Goal: Use online tool/utility: Utilize a website feature to perform a specific function

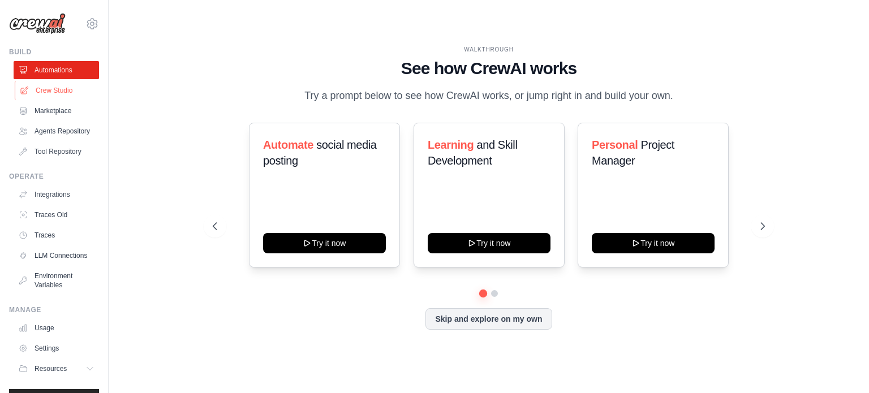
click at [55, 92] on link "Crew Studio" at bounding box center [57, 90] width 85 height 18
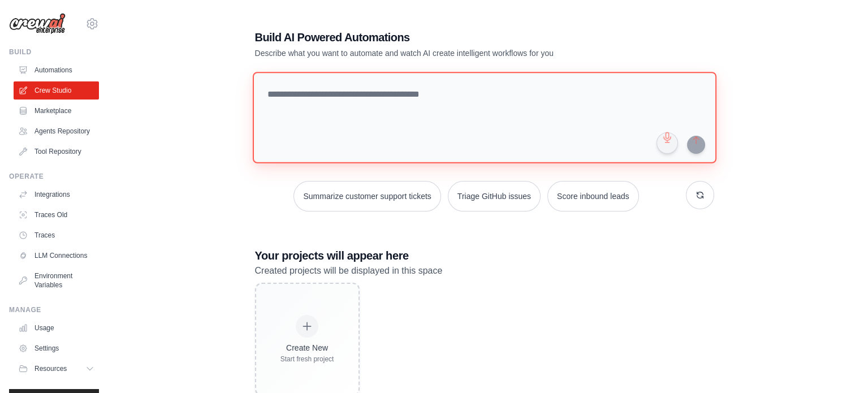
click at [337, 107] on textarea at bounding box center [484, 118] width 464 height 92
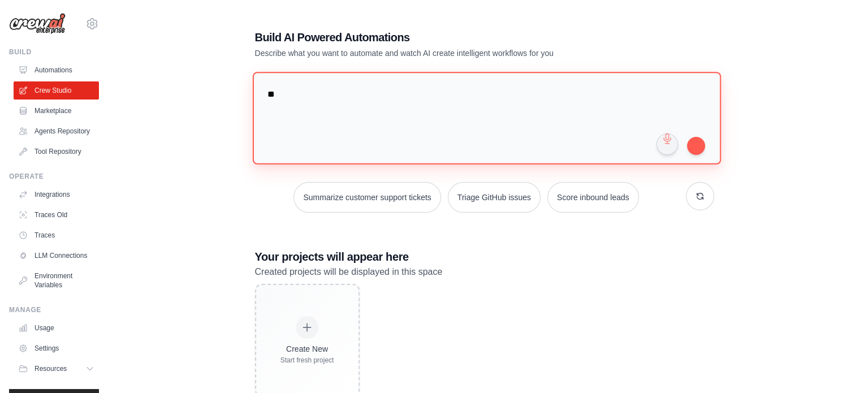
type textarea "*"
type textarea "**********"
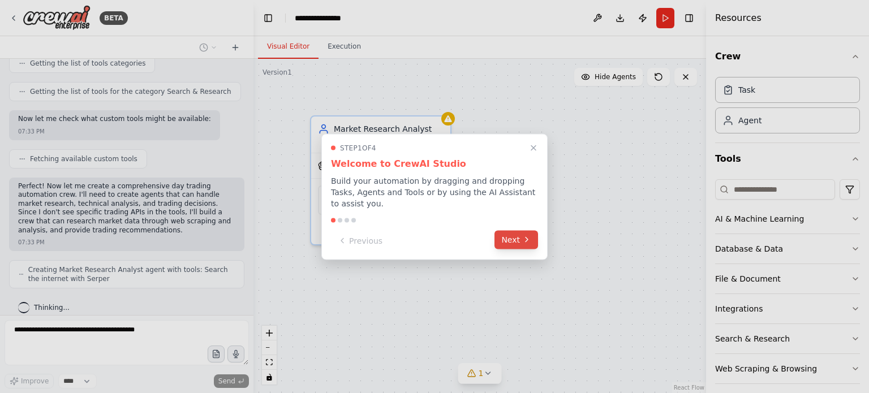
scroll to position [367, 0]
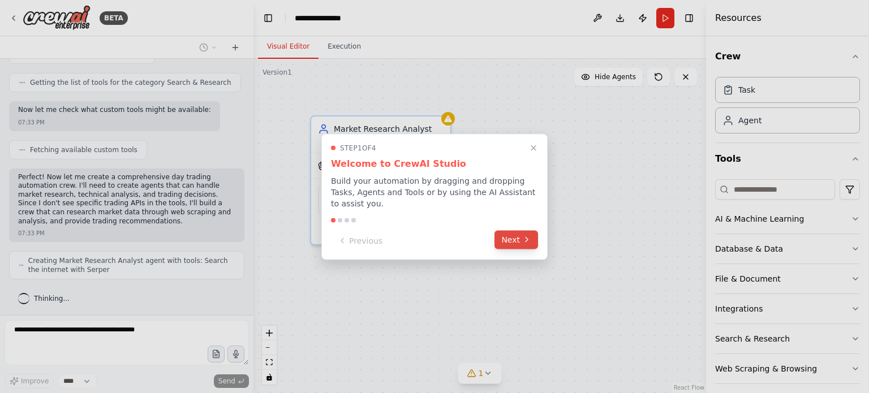
click at [516, 234] on button "Next" at bounding box center [516, 239] width 44 height 19
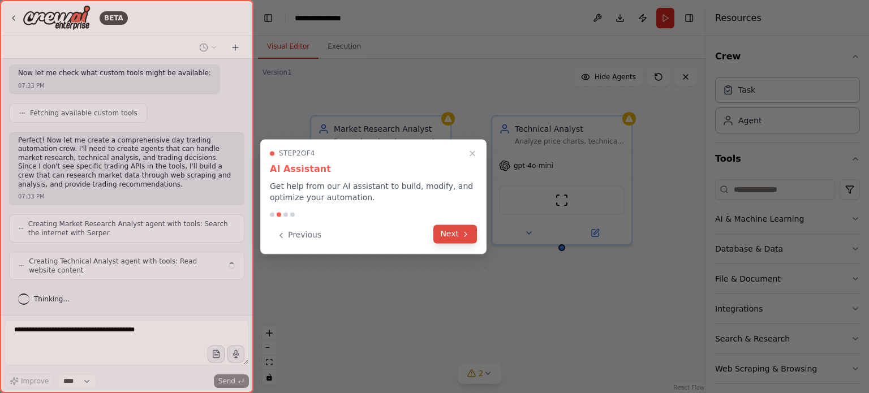
scroll to position [394, 0]
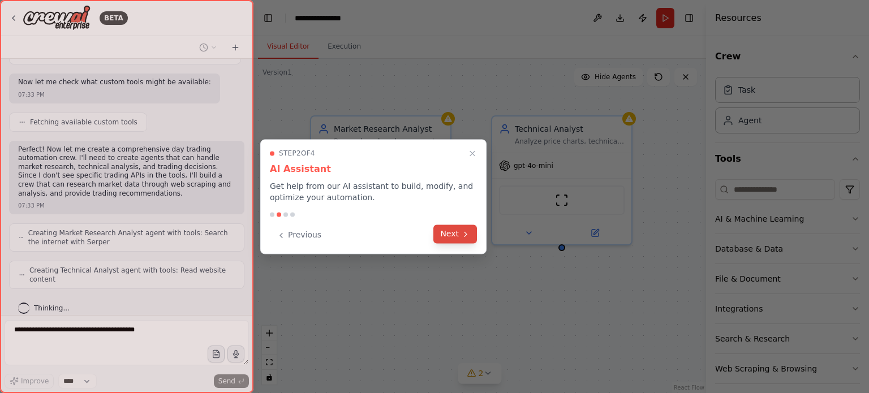
click at [458, 233] on button "Next" at bounding box center [455, 234] width 44 height 19
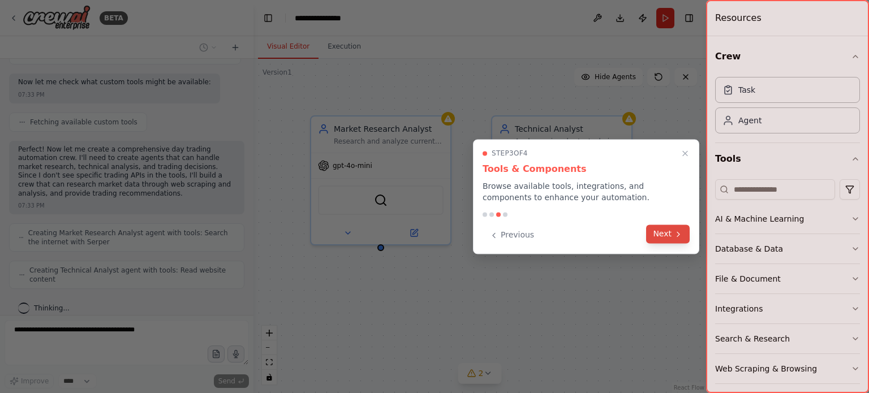
click at [672, 236] on button "Next" at bounding box center [668, 234] width 44 height 19
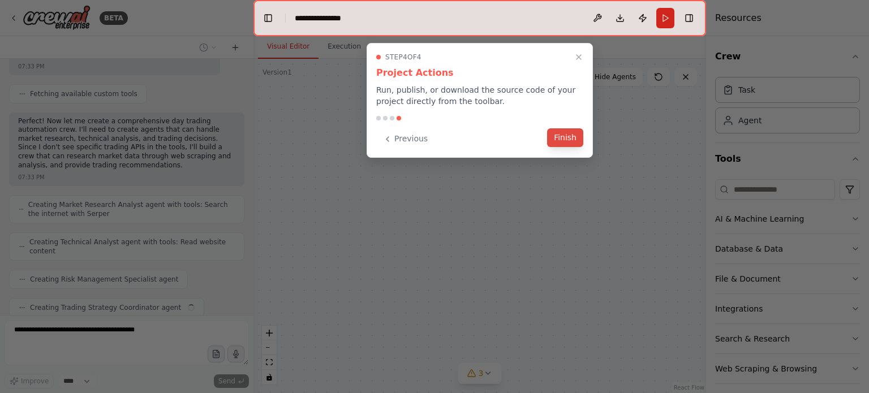
scroll to position [450, 0]
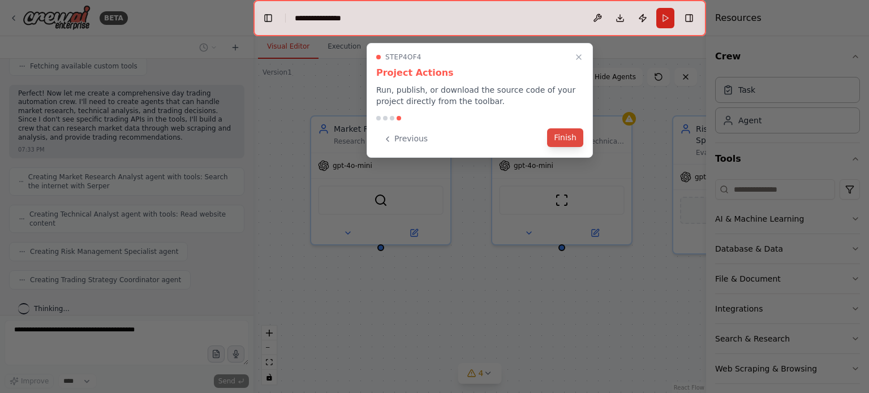
click at [563, 136] on button "Finish" at bounding box center [565, 137] width 36 height 19
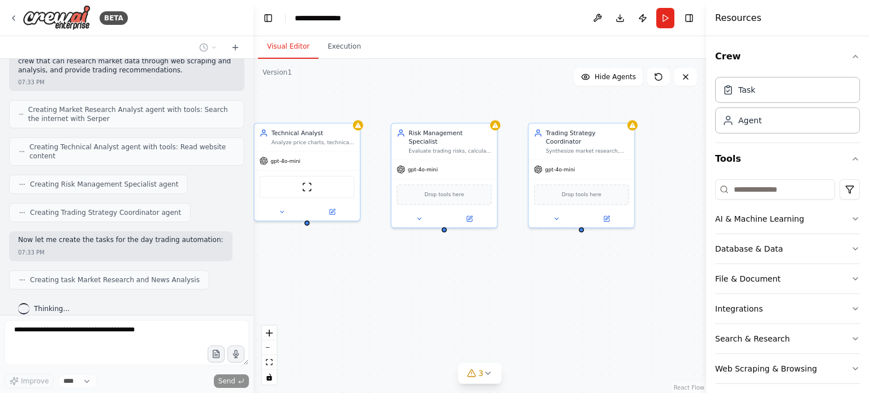
scroll to position [545, 0]
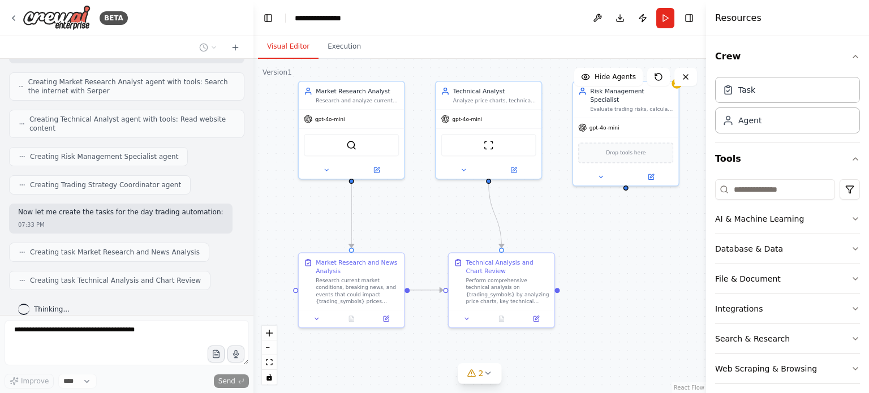
drag, startPoint x: 567, startPoint y: 321, endPoint x: 516, endPoint y: 240, distance: 95.9
click at [516, 240] on div ".deletable-edge-delete-btn { width: 20px; height: 20px; border: 0px solid #ffff…" at bounding box center [479, 226] width 453 height 334
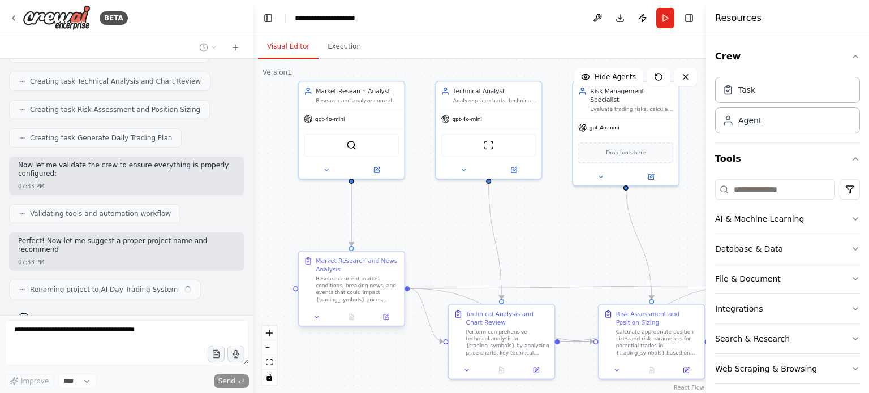
scroll to position [753, 0]
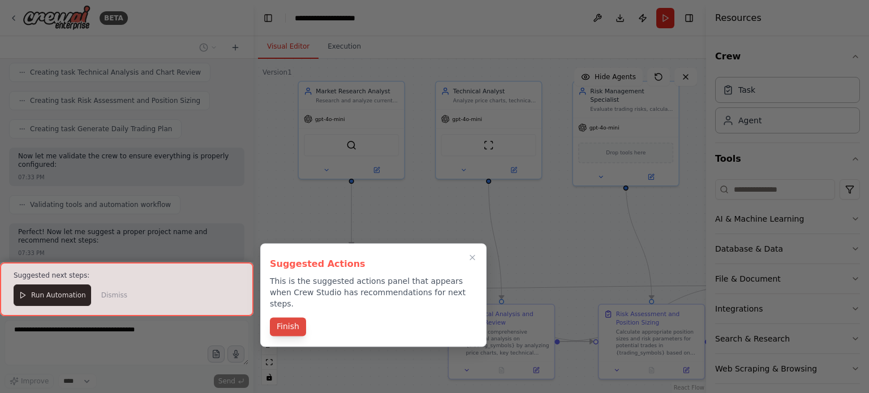
click at [286, 317] on button "Finish" at bounding box center [288, 326] width 36 height 19
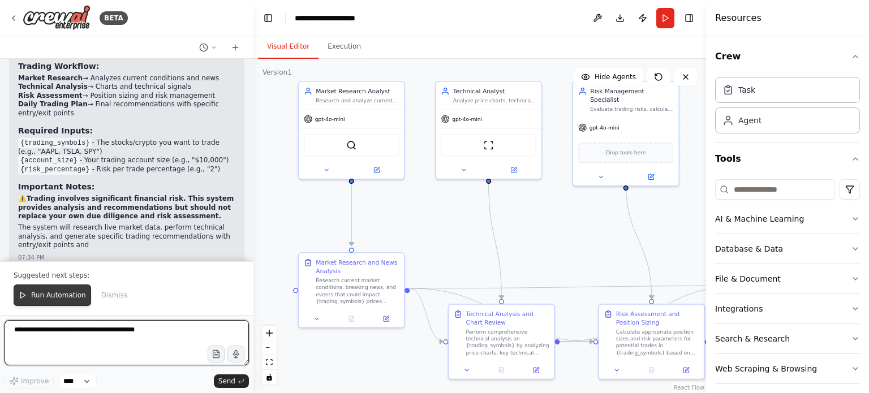
scroll to position [1132, 0]
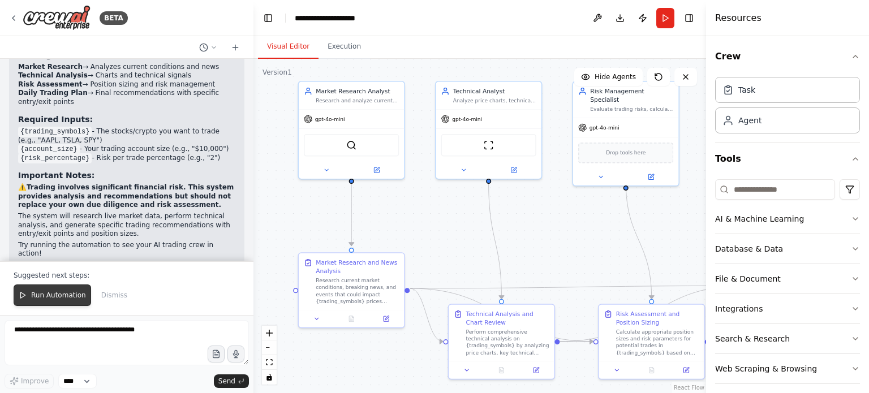
click at [44, 299] on span "Run Automation" at bounding box center [58, 295] width 55 height 9
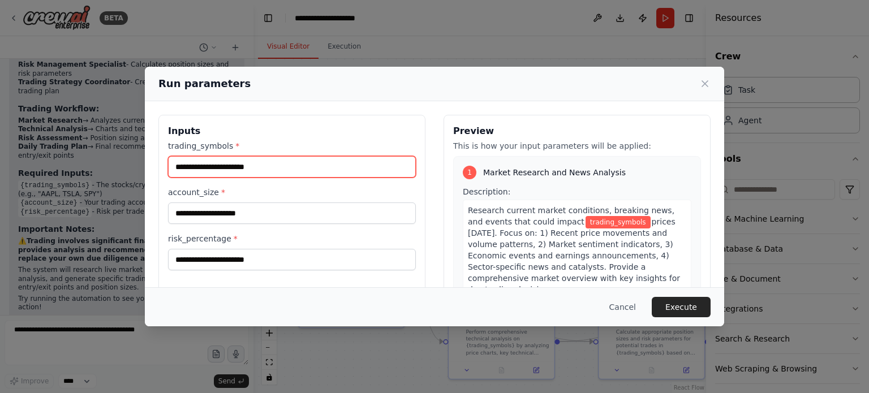
click at [281, 169] on input "trading_symbols *" at bounding box center [292, 166] width 248 height 21
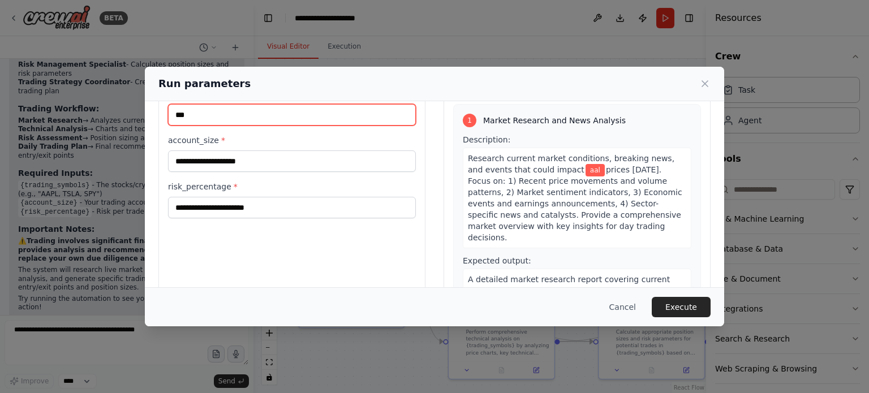
scroll to position [0, 0]
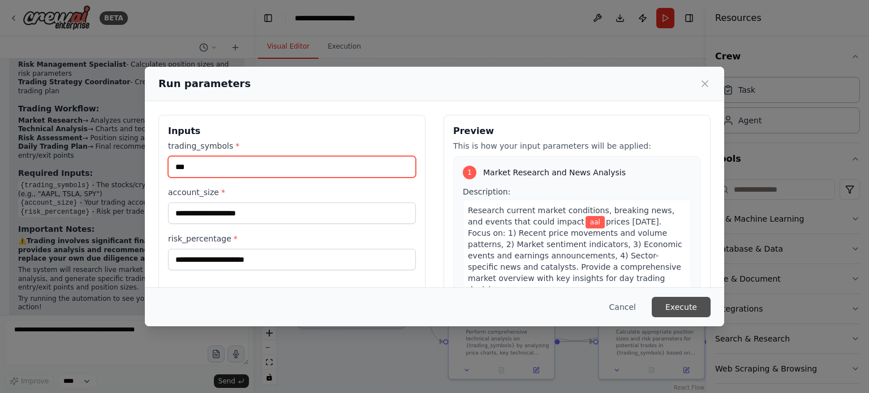
type input "***"
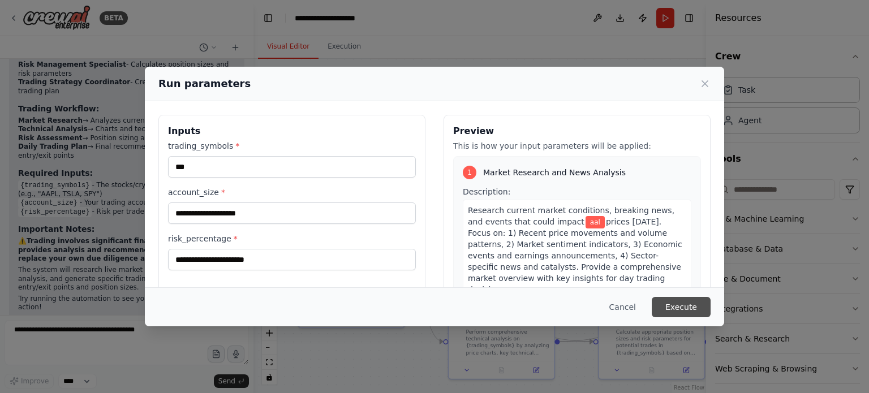
click at [693, 303] on button "Execute" at bounding box center [681, 307] width 59 height 20
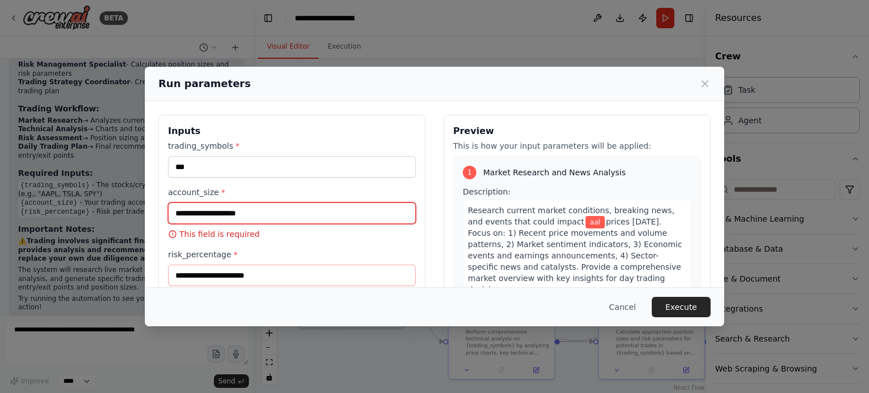
click at [287, 209] on input "account_size *" at bounding box center [292, 213] width 248 height 21
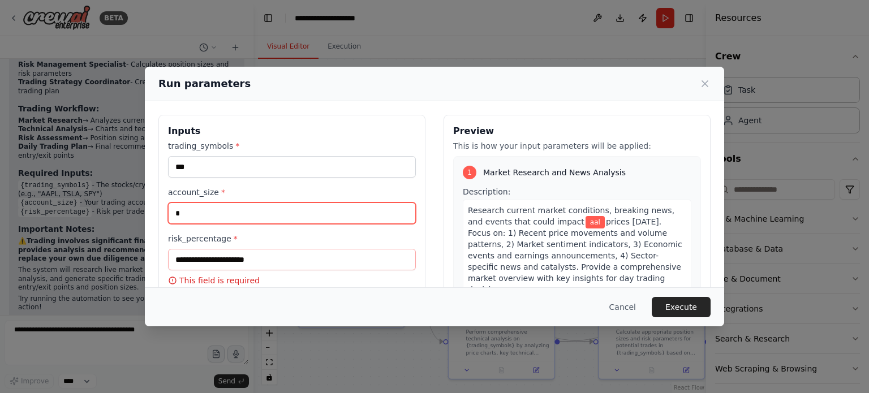
type input "*"
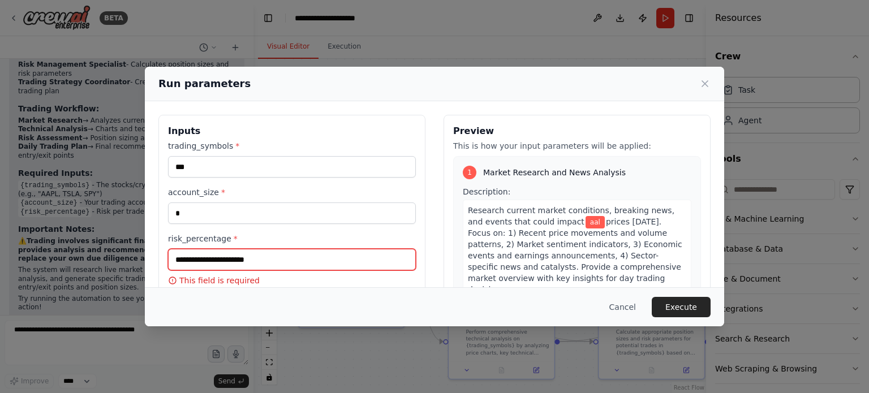
click at [264, 257] on input "risk_percentage *" at bounding box center [292, 259] width 248 height 21
type input "*"
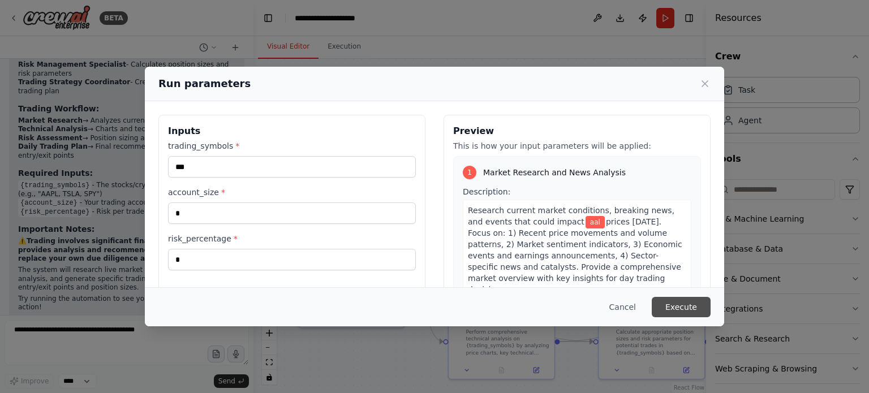
click at [684, 310] on button "Execute" at bounding box center [681, 307] width 59 height 20
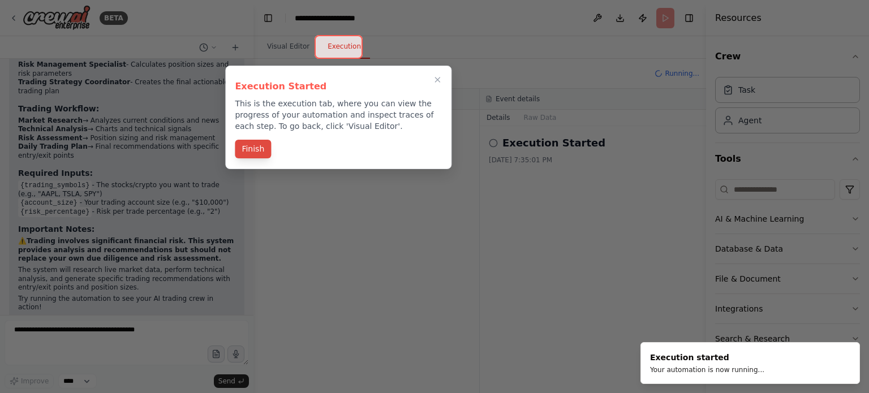
click at [256, 148] on button "Finish" at bounding box center [253, 149] width 36 height 19
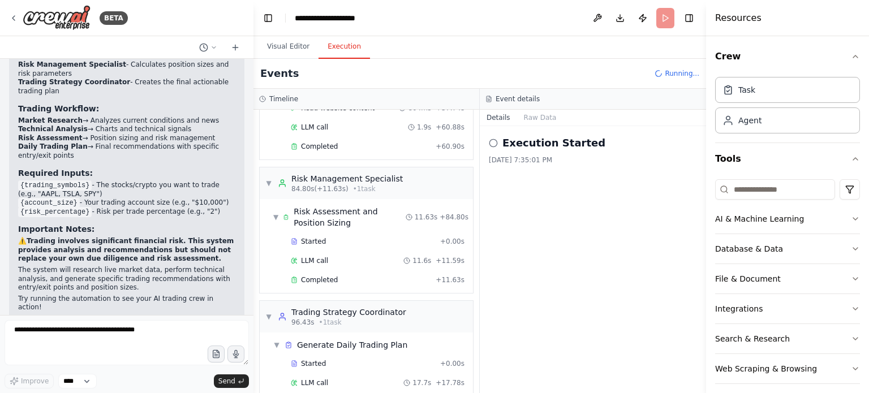
scroll to position [1235, 0]
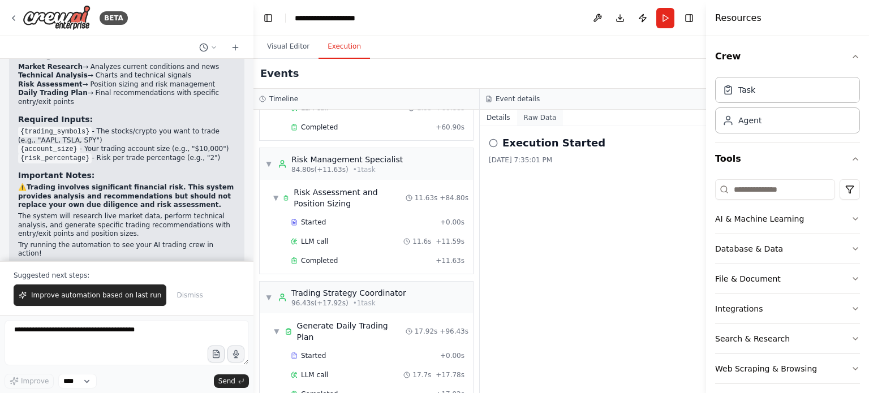
click at [528, 118] on button "Raw Data" at bounding box center [540, 118] width 46 height 16
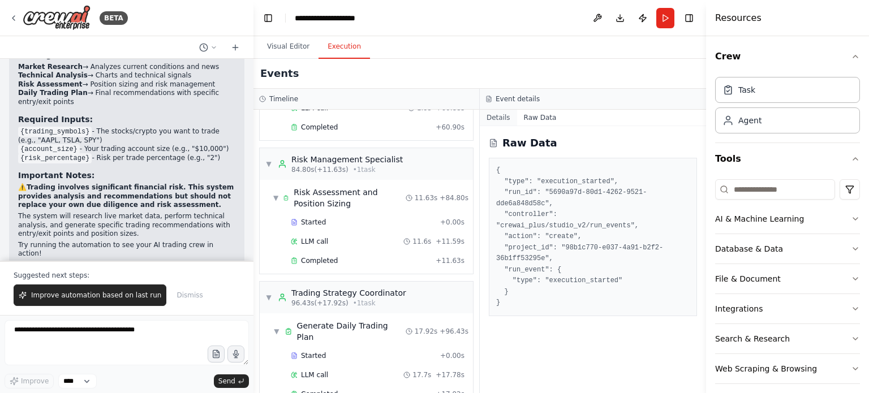
click at [504, 118] on button "Details" at bounding box center [498, 118] width 37 height 16
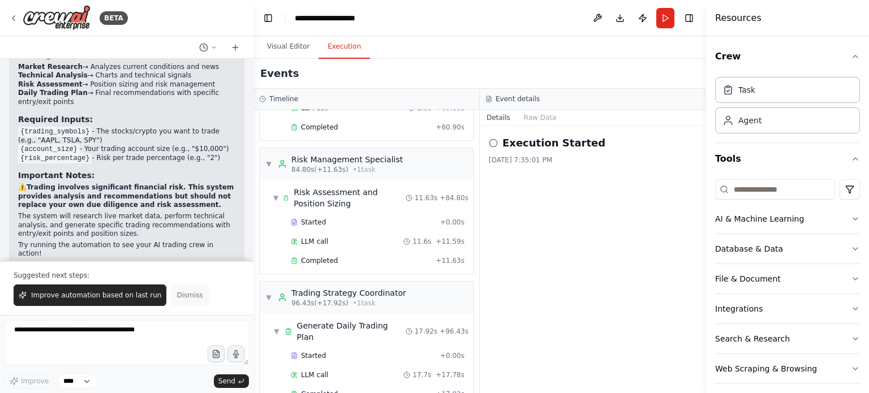
click at [176, 292] on span "Dismiss" at bounding box center [189, 295] width 26 height 9
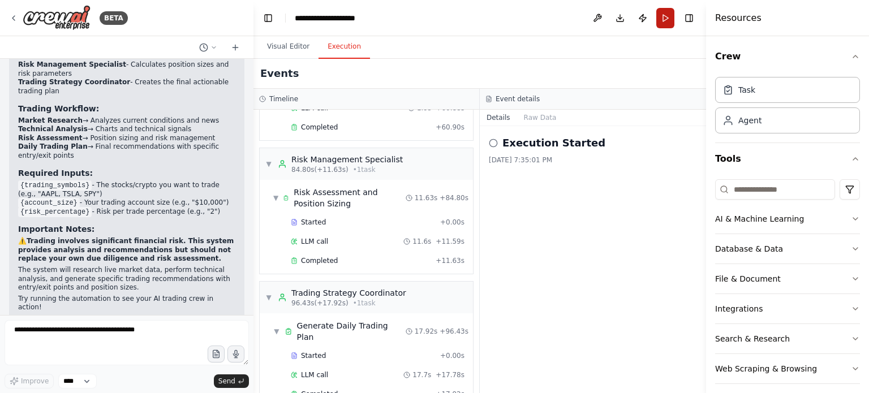
click at [661, 19] on button "Run" at bounding box center [665, 18] width 18 height 20
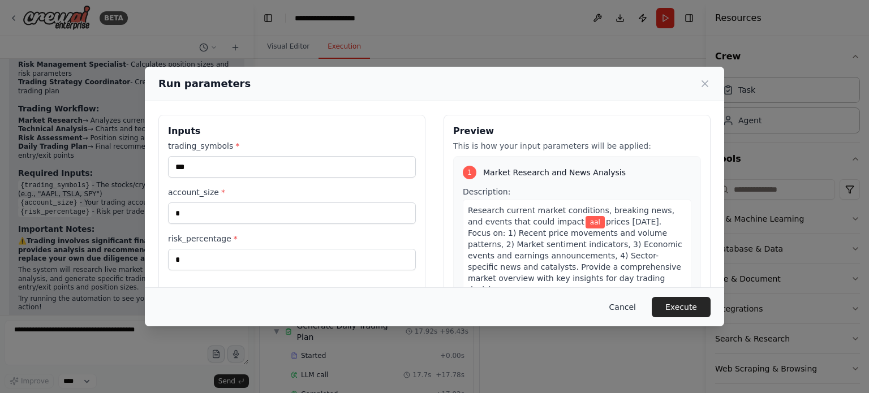
click at [626, 304] on button "Cancel" at bounding box center [622, 307] width 45 height 20
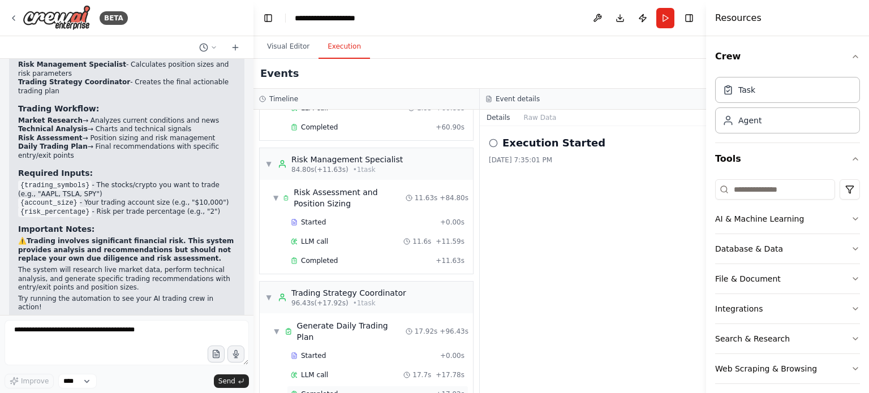
click at [315, 390] on span "Completed" at bounding box center [319, 394] width 37 height 9
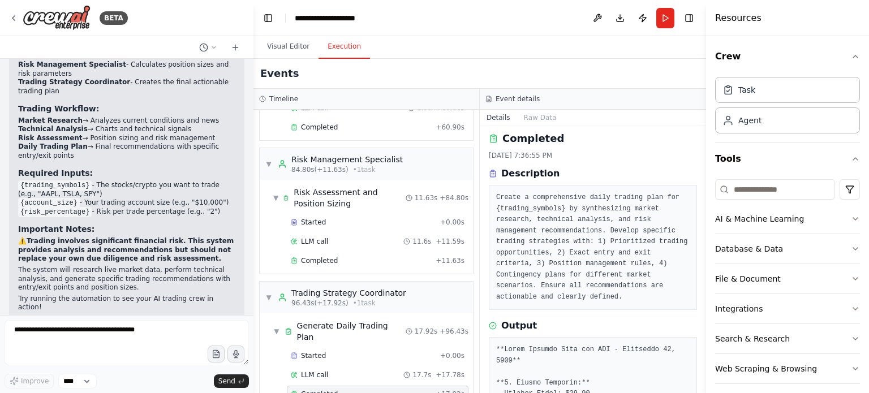
scroll to position [0, 0]
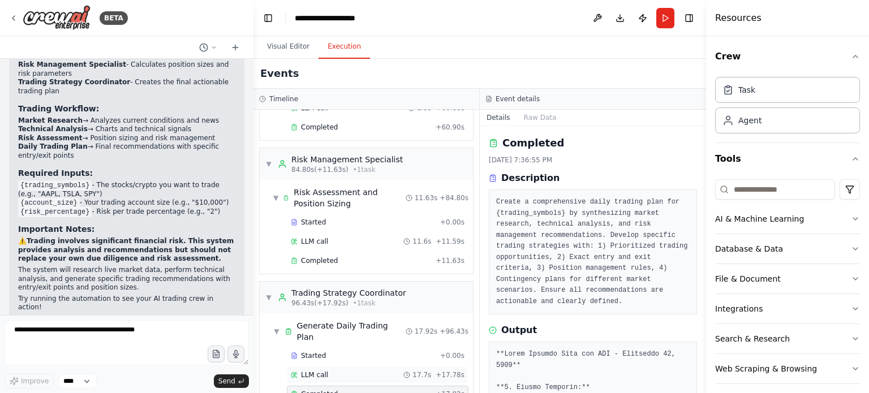
click at [367, 371] on div "LLM call 17.7s + 17.78s" at bounding box center [378, 375] width 174 height 9
